Goal: Information Seeking & Learning: Learn about a topic

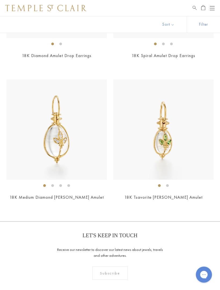
scroll to position [3875, 0]
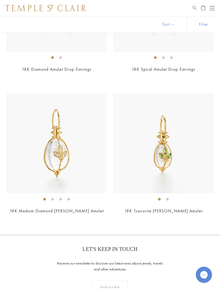
click at [164, 151] on img at bounding box center [163, 143] width 100 height 100
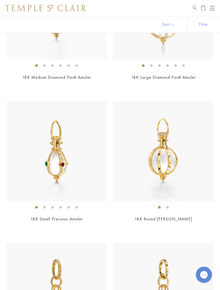
scroll to position [2165, 0]
click at [58, 155] on img at bounding box center [56, 152] width 100 height 100
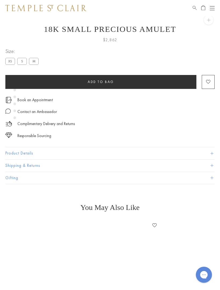
scroll to position [16, 0]
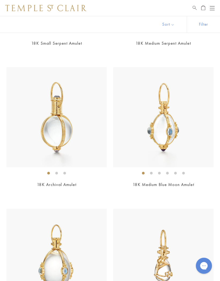
scroll to position [215, 0]
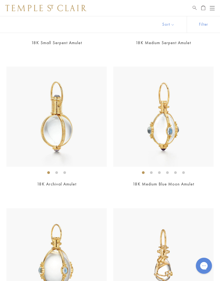
click at [160, 139] on img at bounding box center [163, 117] width 100 height 100
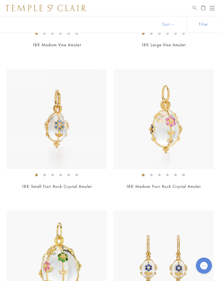
scroll to position [638, 0]
click at [172, 133] on img at bounding box center [163, 119] width 100 height 100
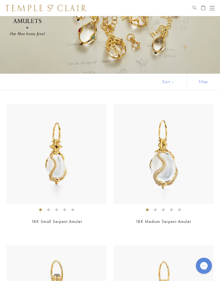
scroll to position [0, 0]
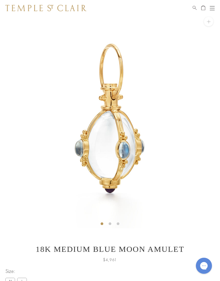
scroll to position [16, 0]
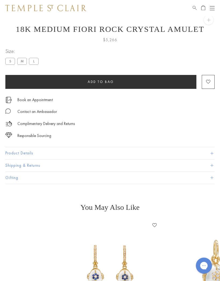
scroll to position [16, 0]
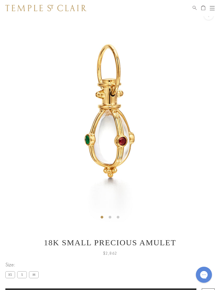
scroll to position [16, 0]
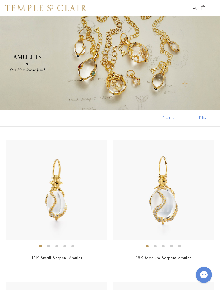
scroll to position [2166, 0]
